Goal: Information Seeking & Learning: Learn about a topic

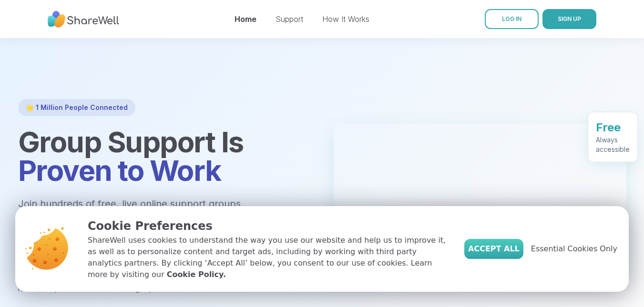
click at [519, 255] on span "Accept All" at bounding box center [493, 248] width 51 height 11
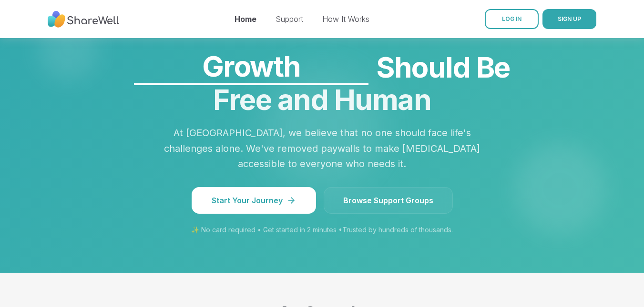
scroll to position [820, 0]
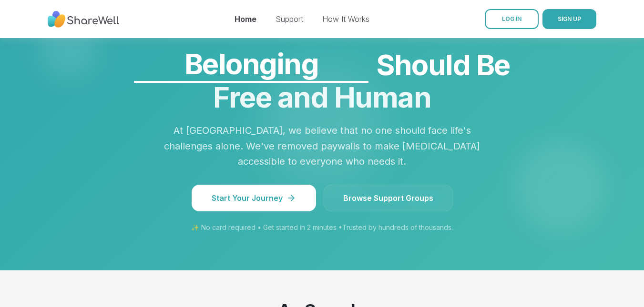
click at [407, 192] on span "Browse Support Groups" at bounding box center [388, 197] width 90 height 11
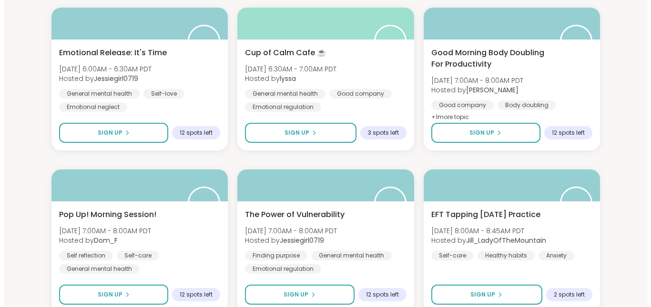
scroll to position [1436, 0]
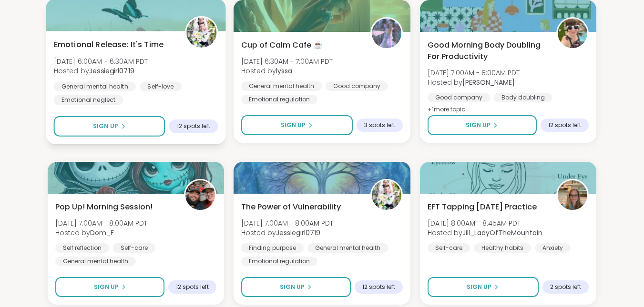
click at [115, 40] on span "Emotional Release: It's Time" at bounding box center [109, 44] width 110 height 11
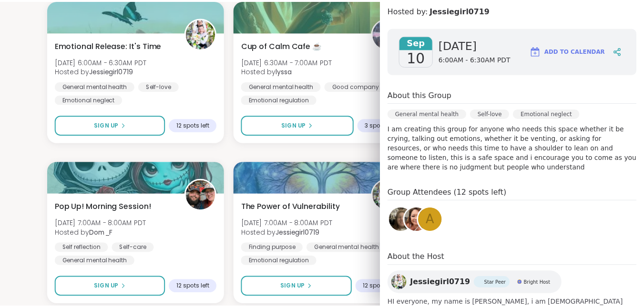
scroll to position [0, 0]
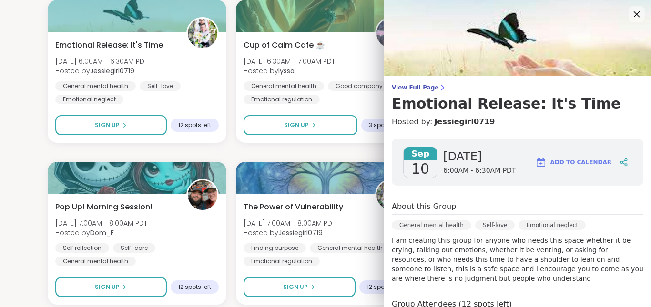
click at [630, 12] on icon at bounding box center [636, 14] width 12 height 12
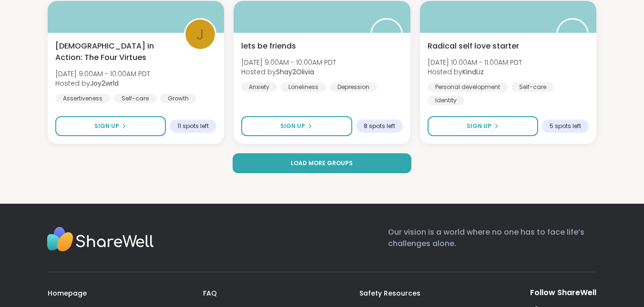
scroll to position [1944, 0]
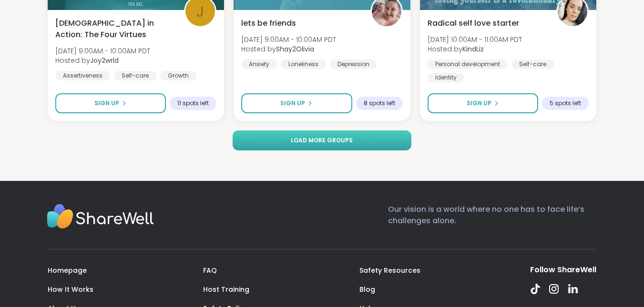
click at [397, 144] on button "Load more groups" at bounding box center [322, 141] width 179 height 20
